Goal: Task Accomplishment & Management: Complete application form

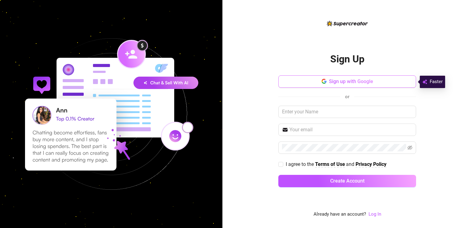
click at [312, 80] on button "Sign up with Google" at bounding box center [347, 81] width 138 height 12
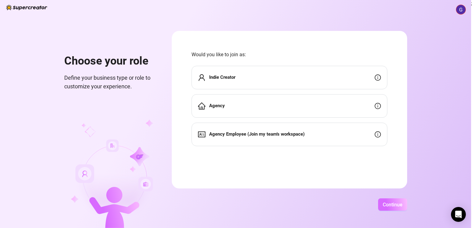
click at [388, 199] on button "Continue" at bounding box center [392, 204] width 29 height 12
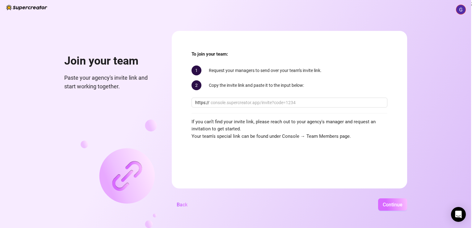
click at [388, 199] on button "Continue" at bounding box center [392, 204] width 29 height 12
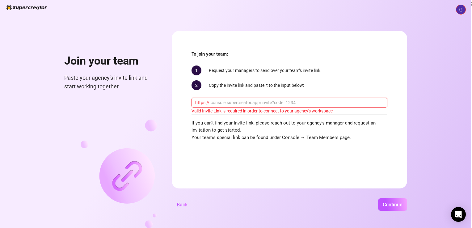
click at [337, 103] on input "text" at bounding box center [296, 102] width 173 height 7
click at [177, 207] on span "Back" at bounding box center [182, 205] width 11 height 6
